Goal: Task Accomplishment & Management: Manage account settings

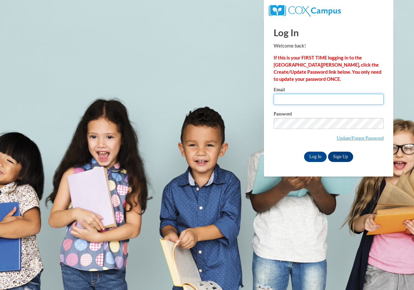
click at [299, 100] on input "Email" at bounding box center [329, 99] width 110 height 11
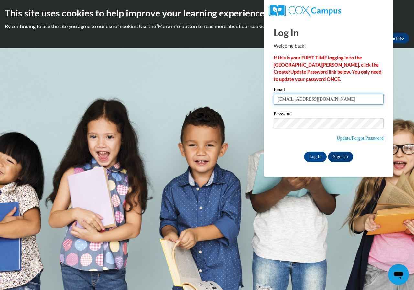
type input "viet25@yahoo.com"
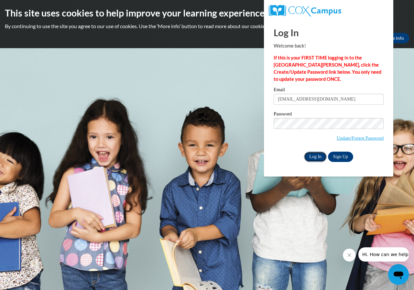
click at [314, 155] on input "Log In" at bounding box center [315, 157] width 23 height 10
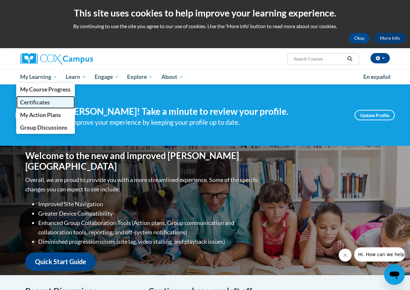
click at [47, 102] on span "Certificates" at bounding box center [35, 102] width 30 height 7
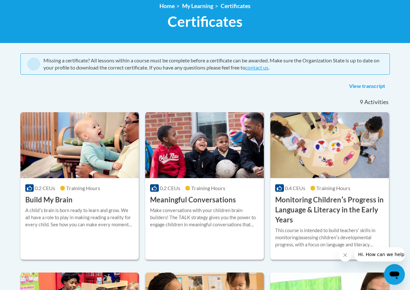
scroll to position [97, 0]
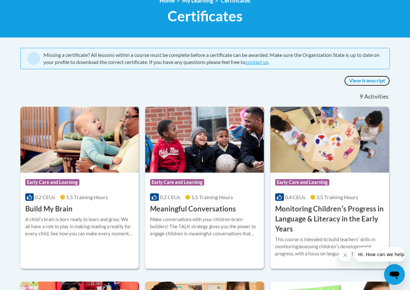
click at [361, 81] on link "View transcript" at bounding box center [367, 81] width 46 height 10
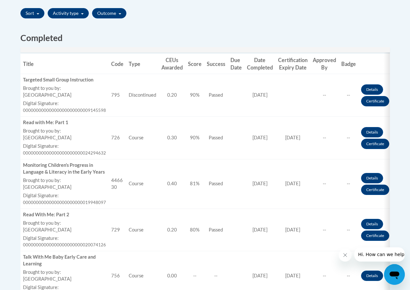
scroll to position [194, 0]
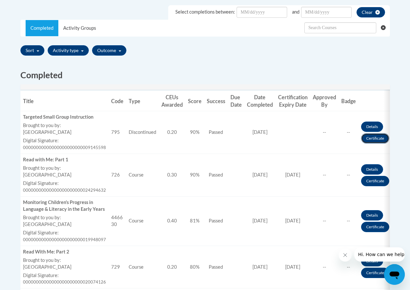
click at [366, 137] on link "Certificate" at bounding box center [375, 138] width 28 height 10
click at [372, 139] on link "Certificate" at bounding box center [375, 138] width 28 height 10
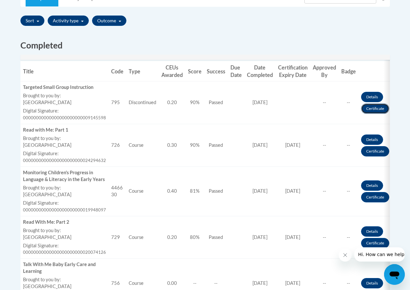
scroll to position [227, 0]
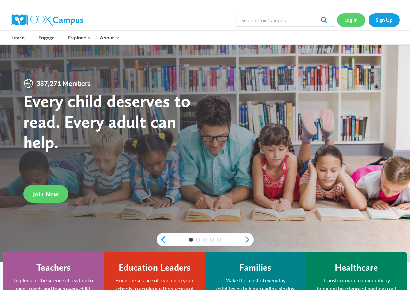
click at [354, 20] on link "Log In" at bounding box center [351, 19] width 28 height 13
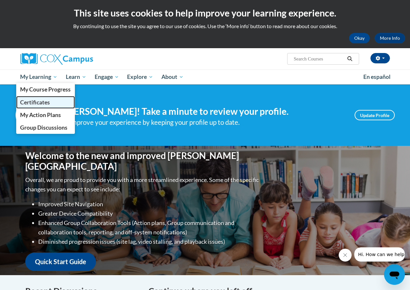
click at [62, 102] on link "Certificates" at bounding box center [45, 102] width 59 height 13
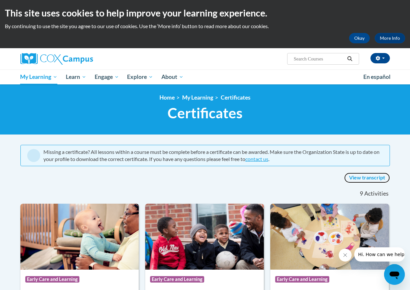
click at [368, 179] on link "View transcript" at bounding box center [367, 178] width 46 height 10
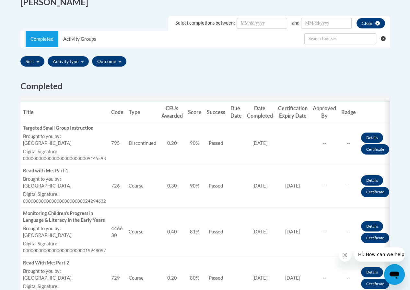
scroll to position [227, 0]
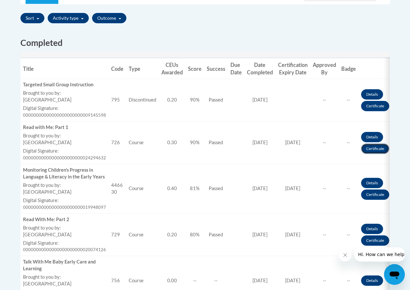
click at [366, 151] on link "Certificate" at bounding box center [375, 149] width 28 height 10
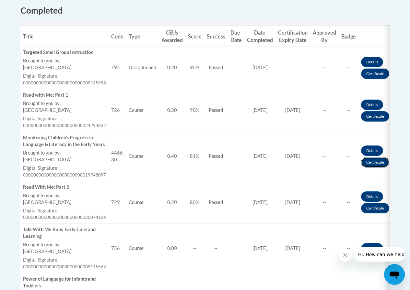
click at [366, 166] on link "Certificate" at bounding box center [375, 162] width 28 height 10
